Goal: Information Seeking & Learning: Learn about a topic

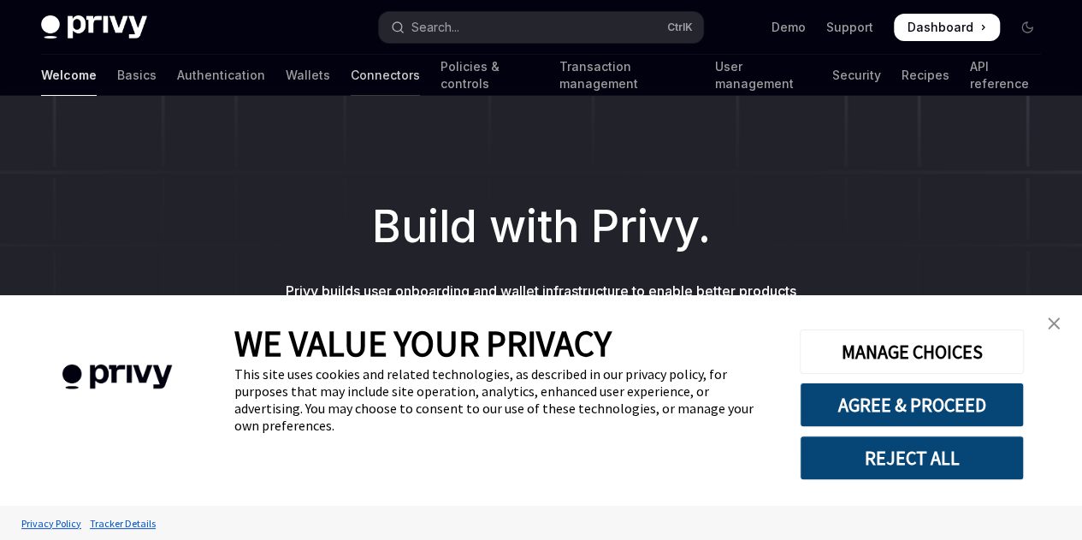
click at [351, 74] on link "Connectors" at bounding box center [385, 75] width 69 height 41
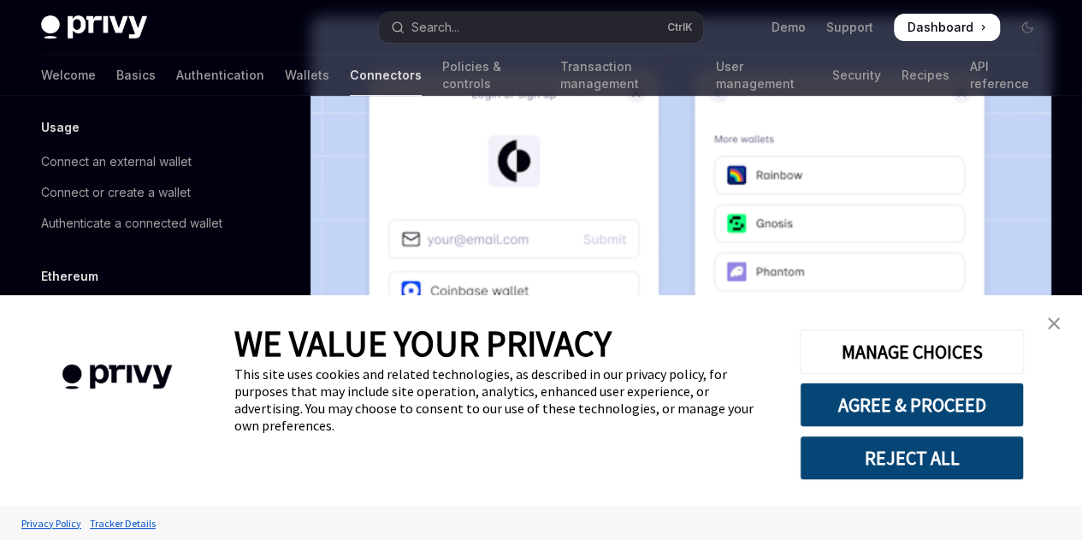
scroll to position [499, 0]
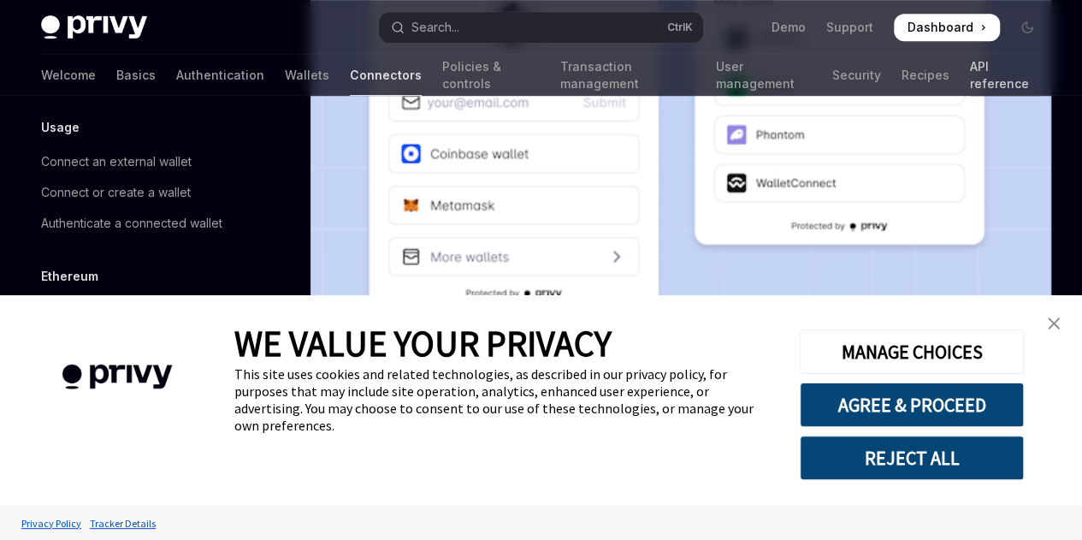
click at [970, 64] on link "API reference" at bounding box center [1005, 75] width 71 height 41
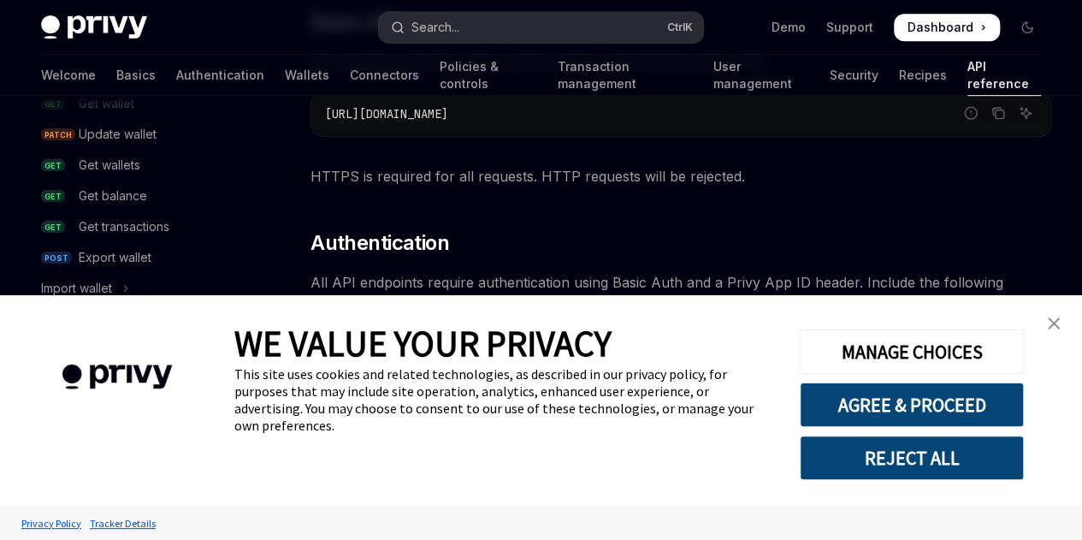
scroll to position [257, 0]
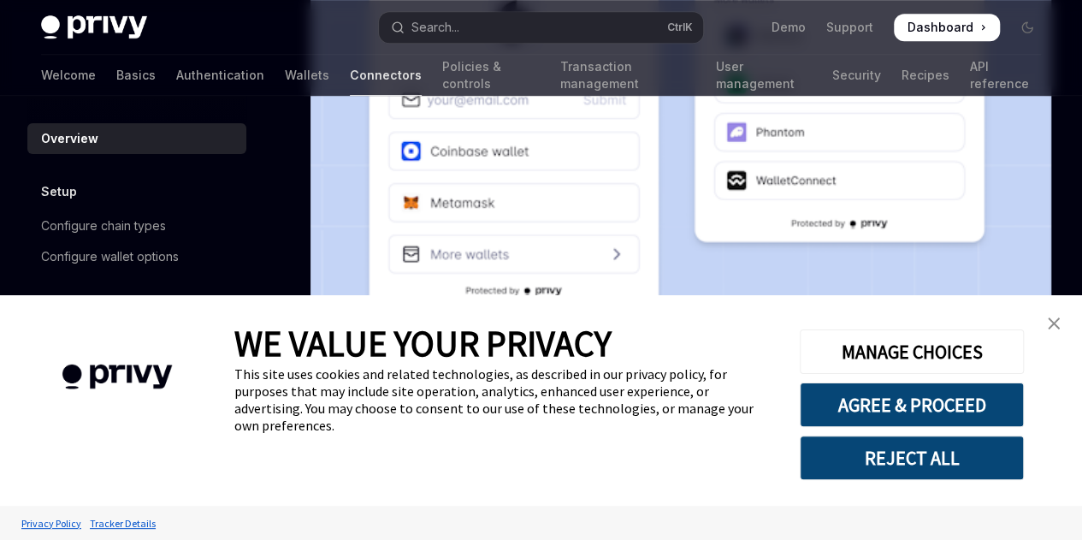
scroll to position [499, 0]
type textarea "*"
